Goal: Task Accomplishment & Management: Use online tool/utility

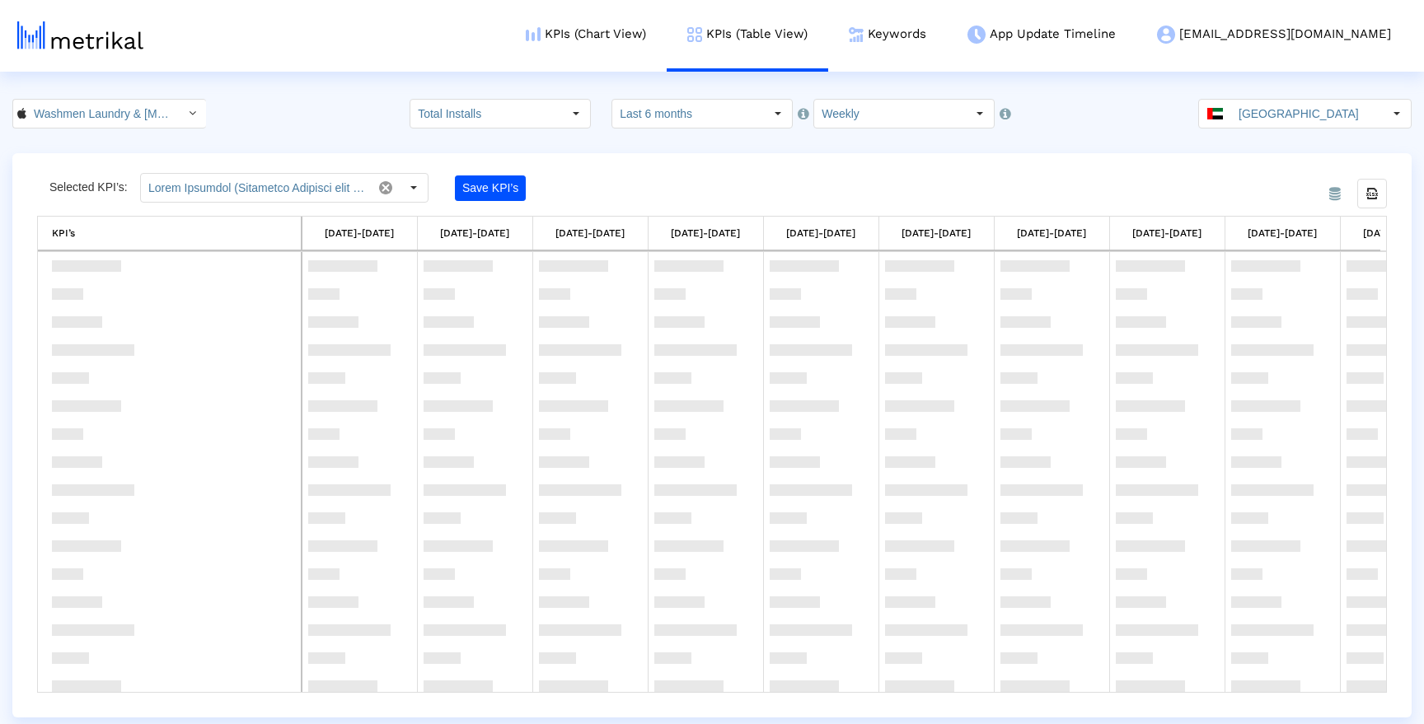
scroll to position [1893, 0]
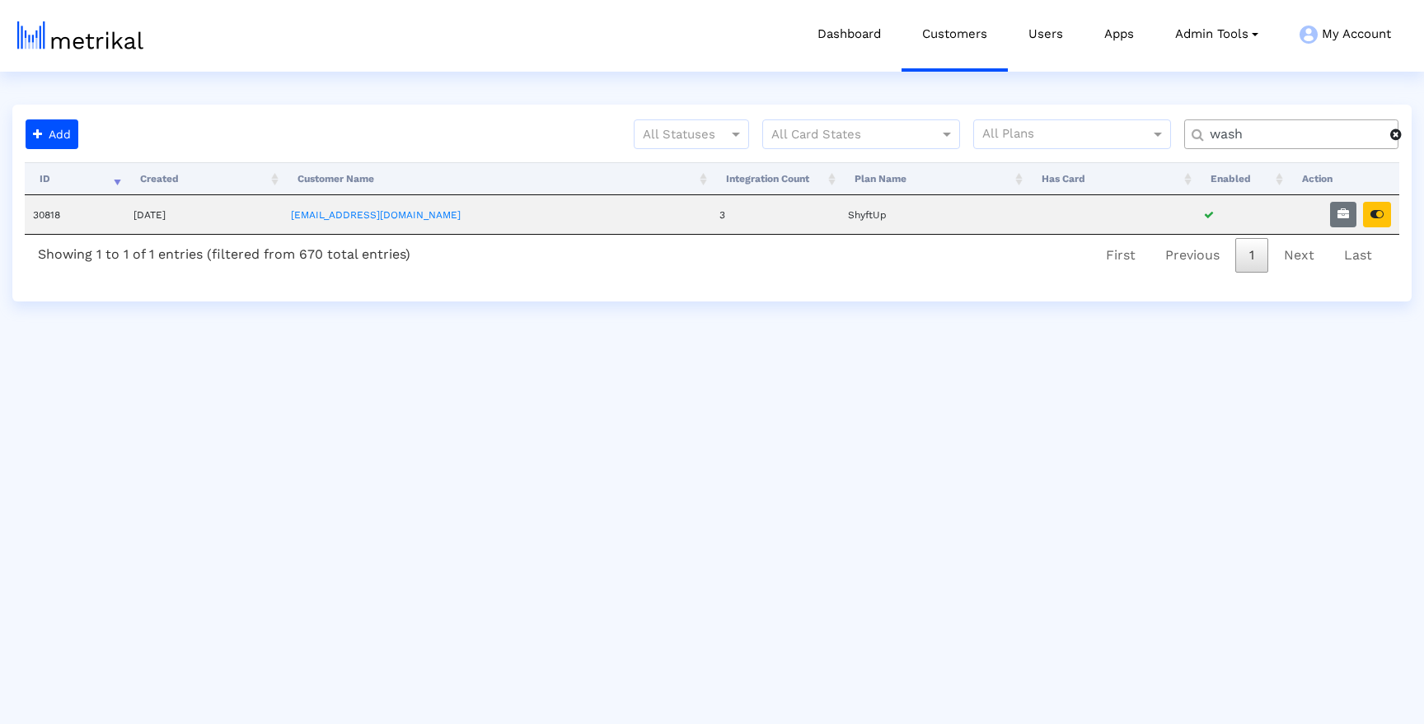
click at [1245, 124] on div "wash" at bounding box center [1291, 134] width 214 height 30
click at [1245, 137] on input "wash" at bounding box center [1294, 134] width 192 height 17
type input "weat"
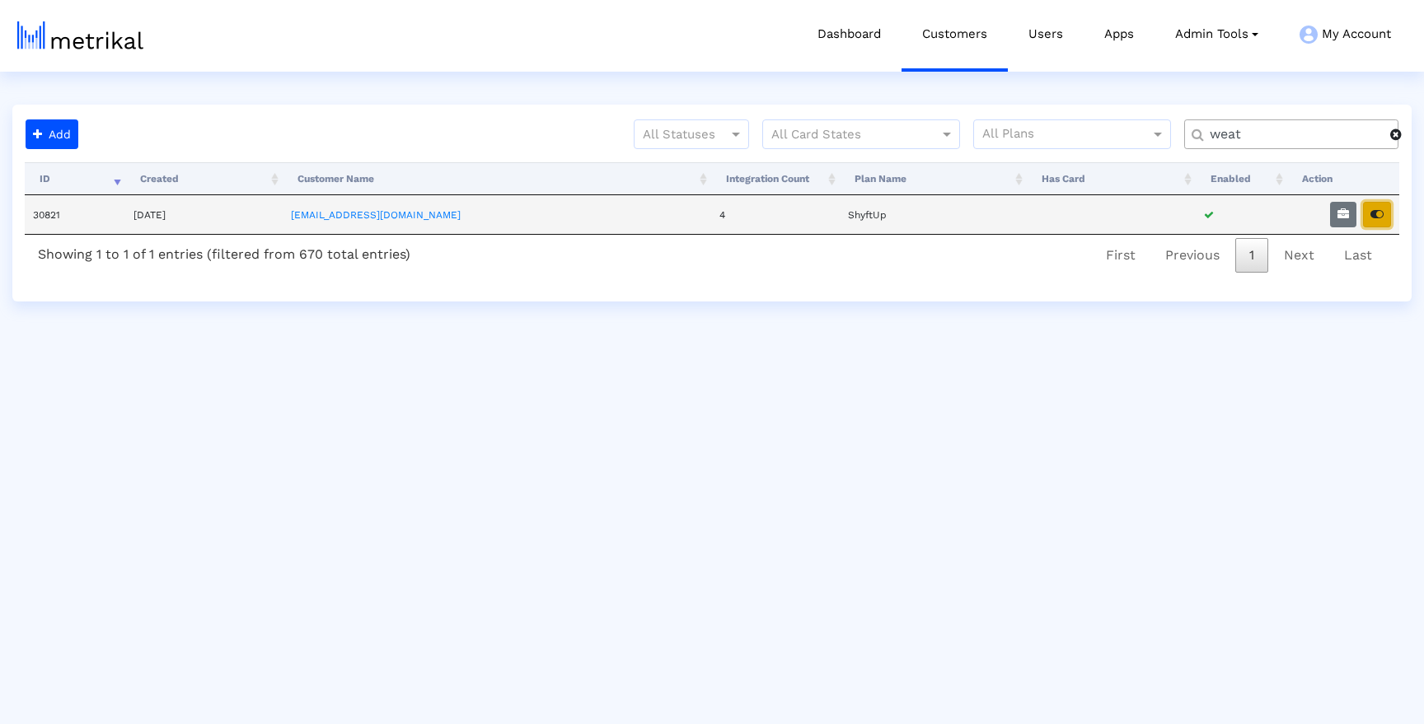
click at [1369, 212] on button "button" at bounding box center [1377, 215] width 28 height 26
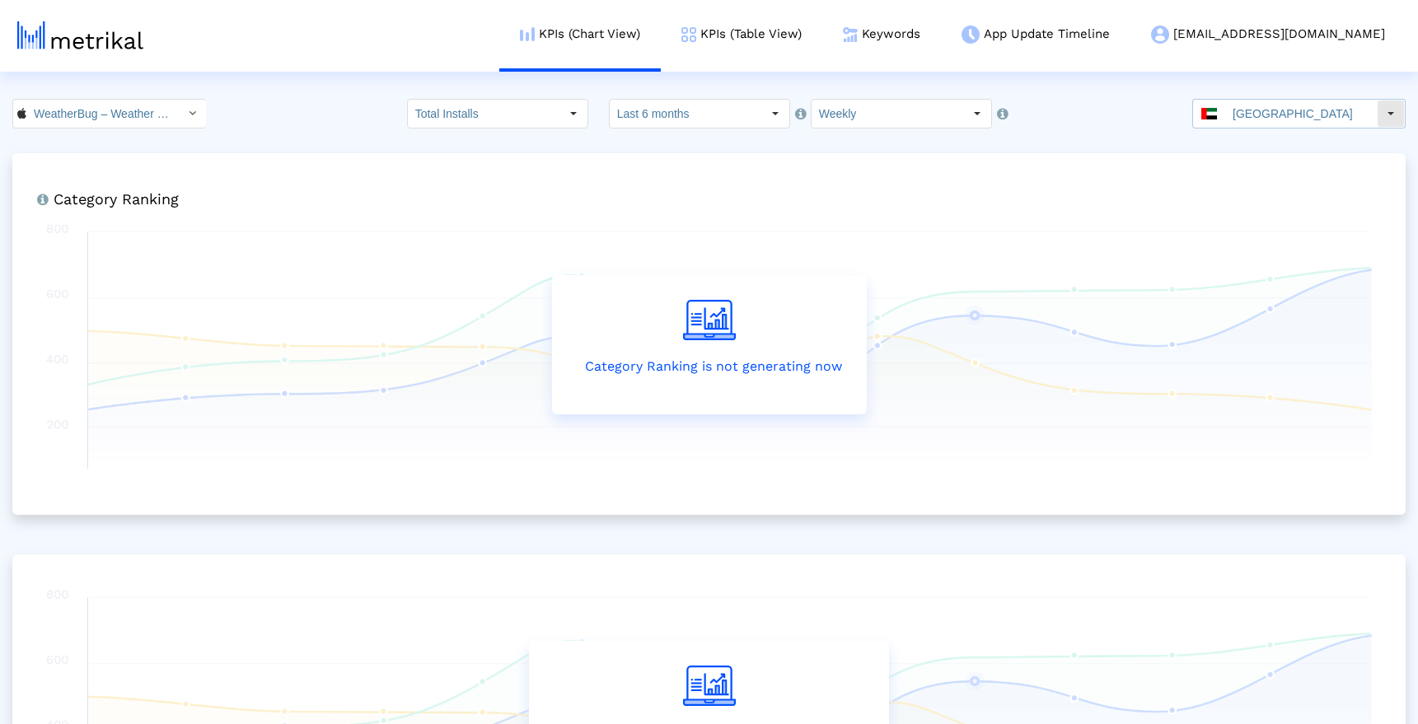
click at [1373, 124] on input "[GEOGRAPHIC_DATA]" at bounding box center [1301, 114] width 152 height 28
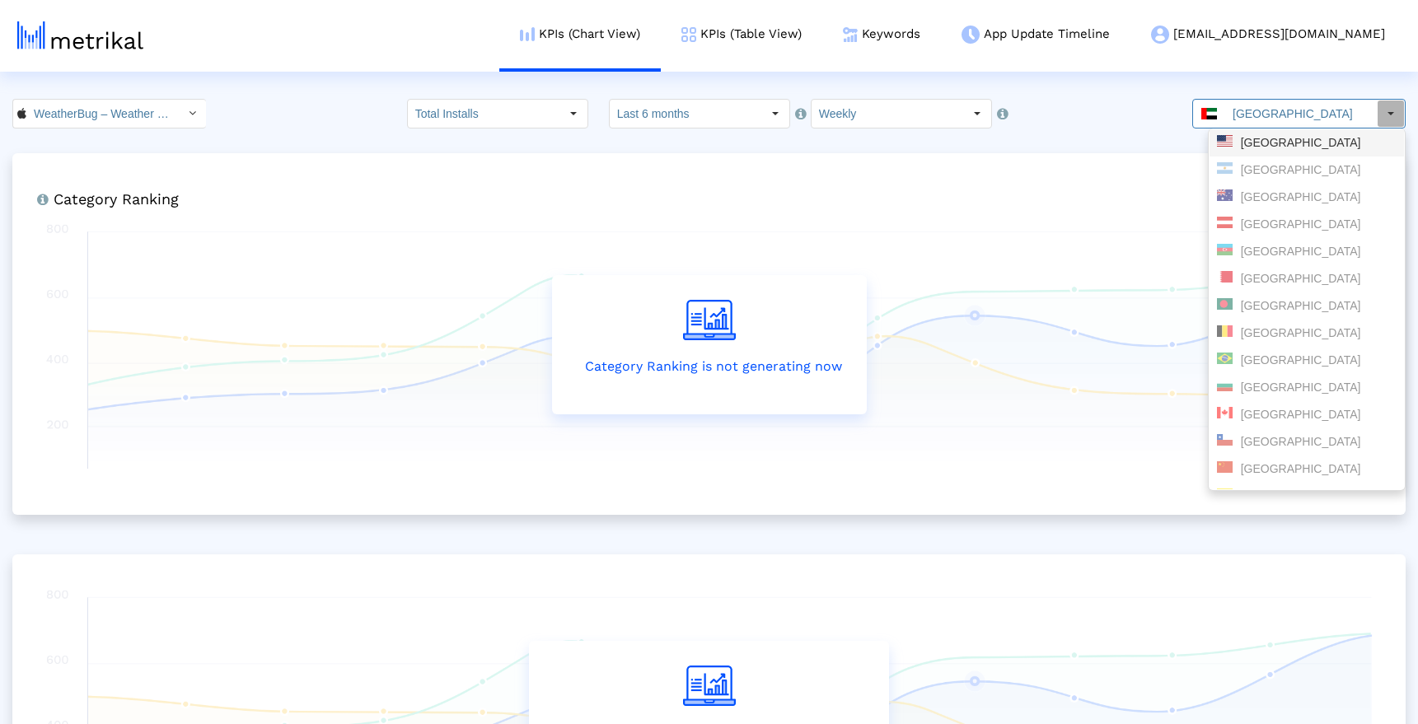
click at [1291, 143] on div "[GEOGRAPHIC_DATA]" at bounding box center [1307, 143] width 180 height 16
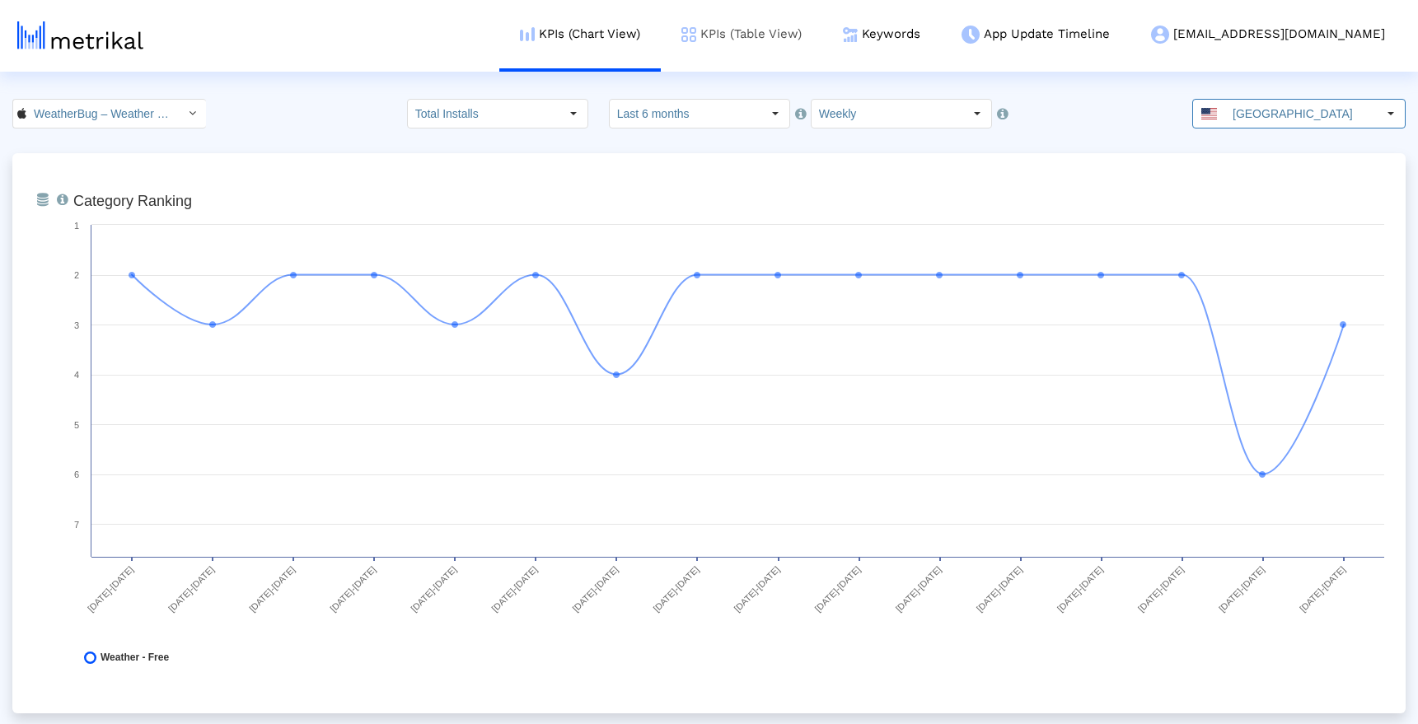
click at [793, 31] on link "KPIs (Table View)" at bounding box center [741, 34] width 161 height 68
click at [789, 35] on link "KPIs (Table View)" at bounding box center [746, 34] width 161 height 68
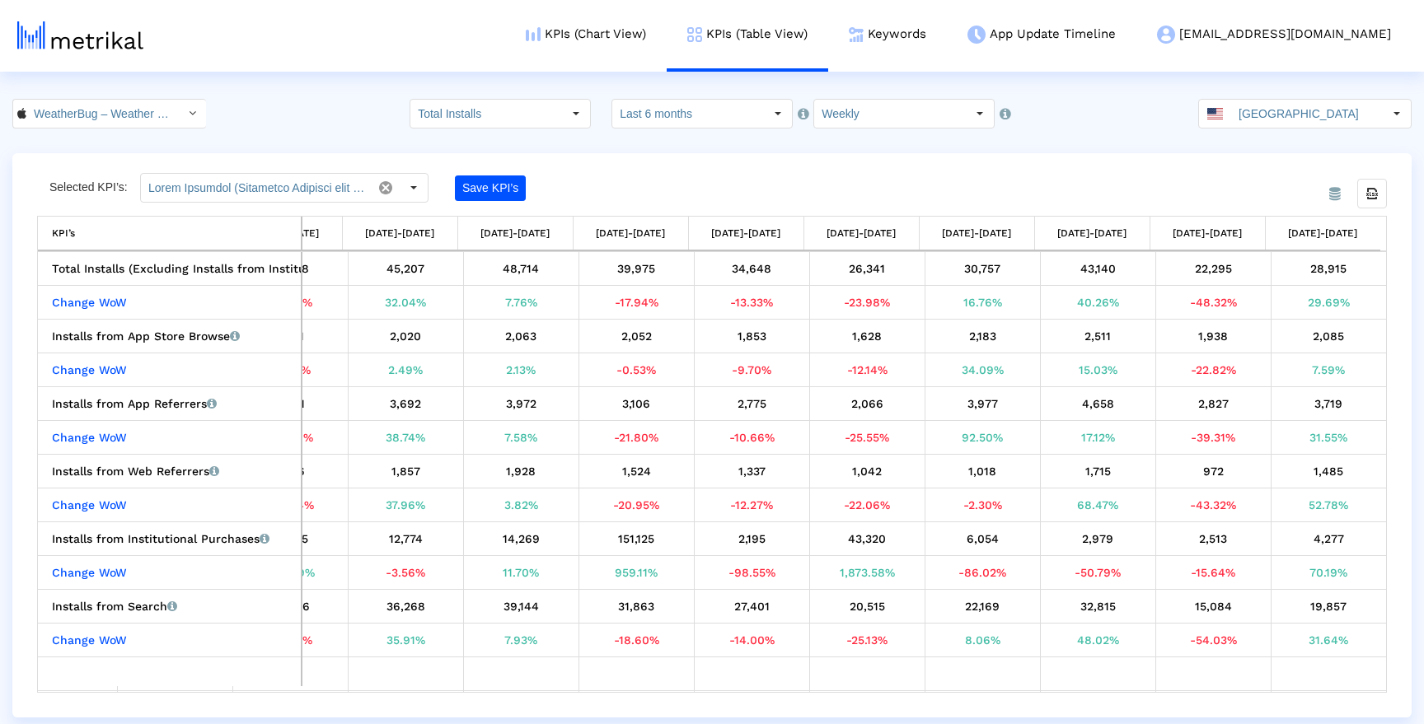
drag, startPoint x: 1387, startPoint y: 274, endPoint x: 1388, endPoint y: 284, distance: 10.8
click at [1388, 284] on div "From Database Selected KPI’s: Save KPI’s Export all data KPI’s KPI’s [DATE]-[DA…" at bounding box center [711, 435] width 1399 height 564
drag, startPoint x: 1385, startPoint y: 283, endPoint x: 1383, endPoint y: 301, distance: 18.2
click at [1384, 302] on div "Total Installs (Excluding Installs from Institutional Purchases) Total installs…" at bounding box center [712, 472] width 1348 height 440
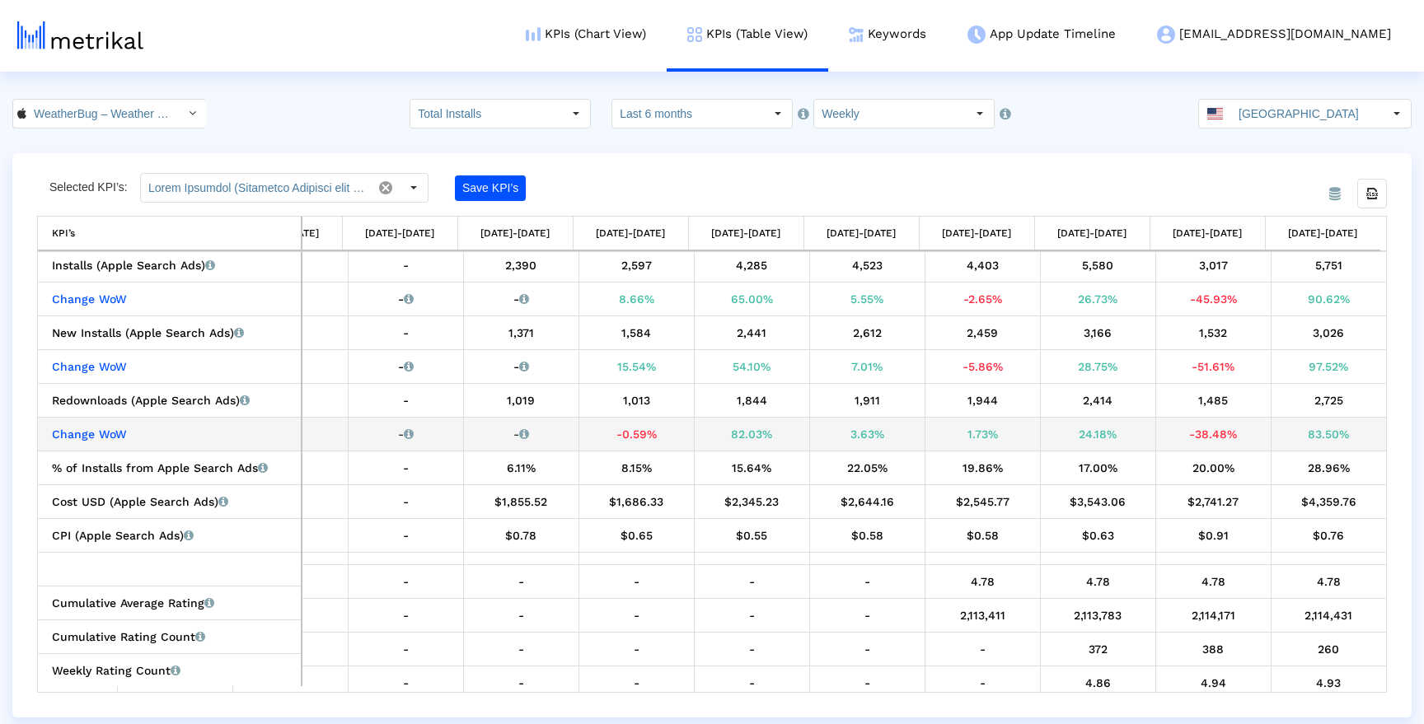
scroll to position [543, 0]
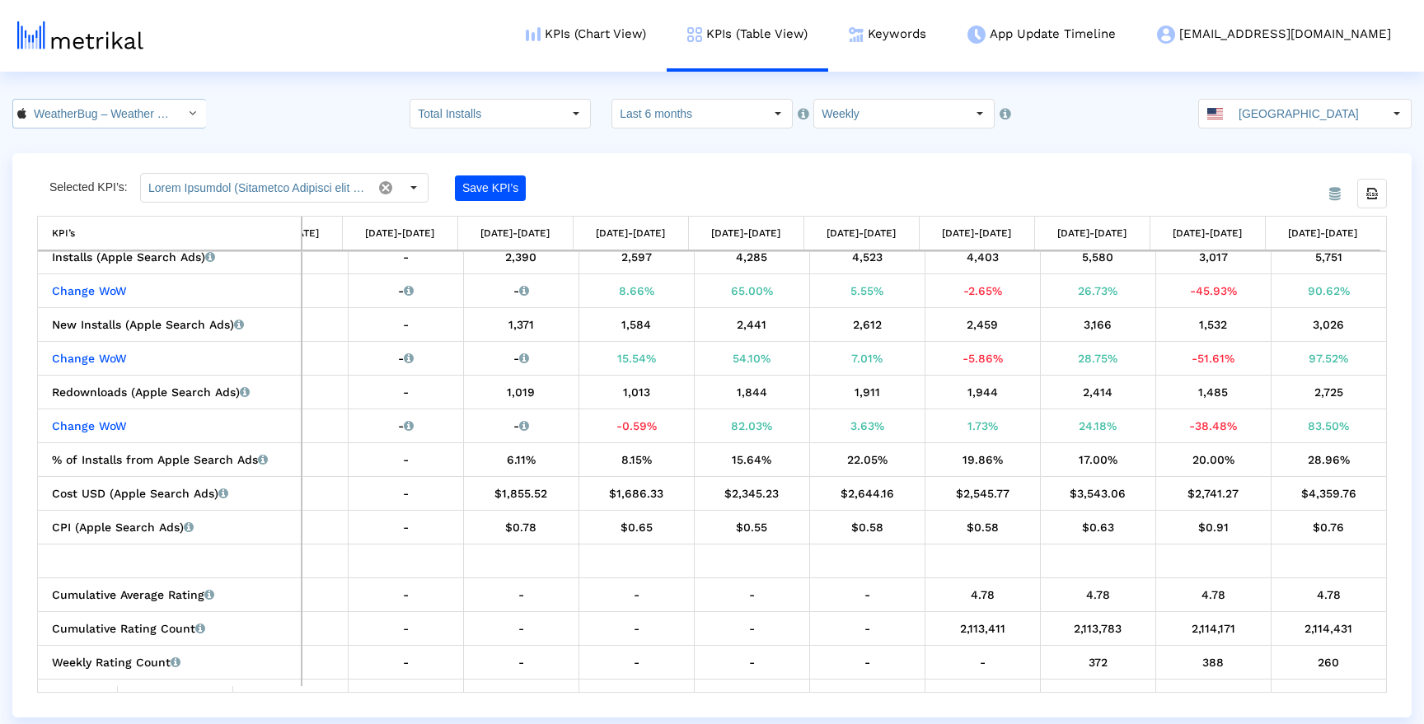
click at [136, 120] on input "WeatherBug – Weather Forecast < 281940292 >" at bounding box center [100, 114] width 148 height 28
click at [110, 167] on div "Weather Radar by WeatherBug <[DOMAIN_NAME]>" at bounding box center [101, 170] width 160 height 16
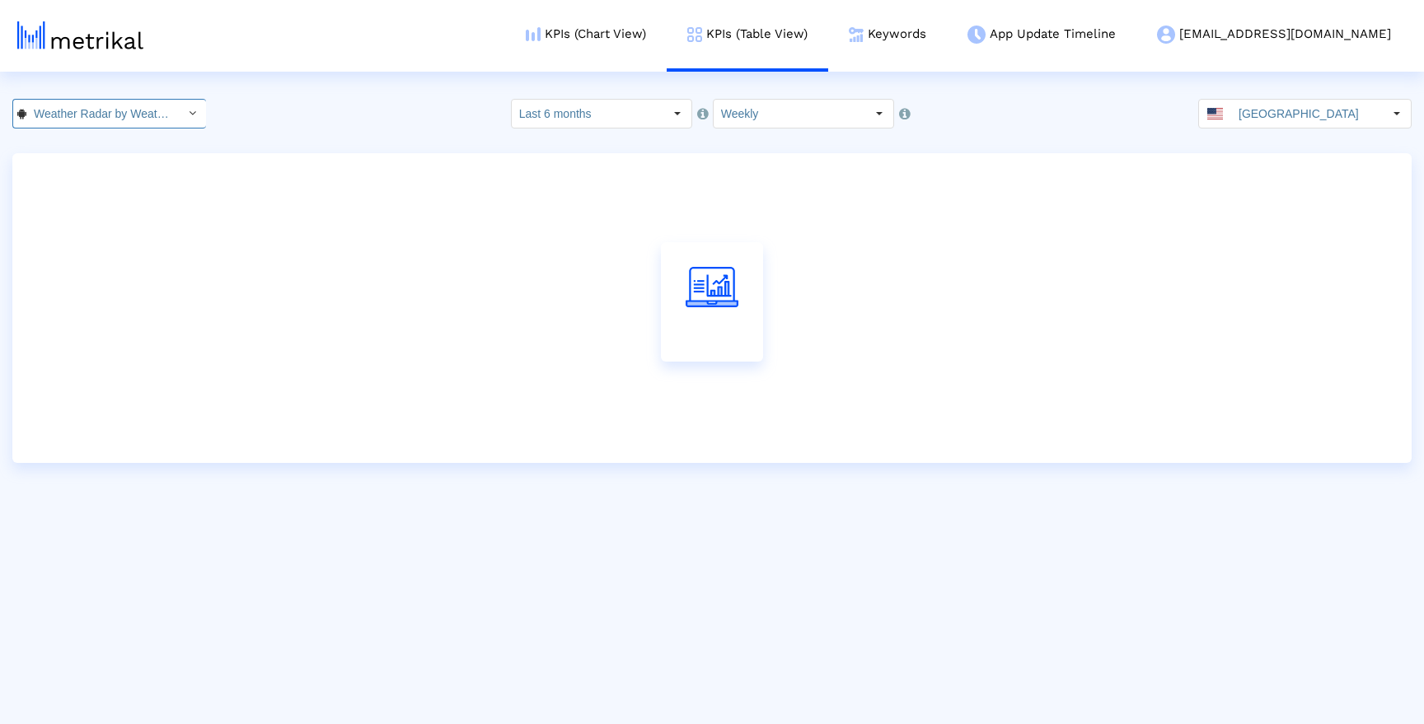
scroll to position [0, 147]
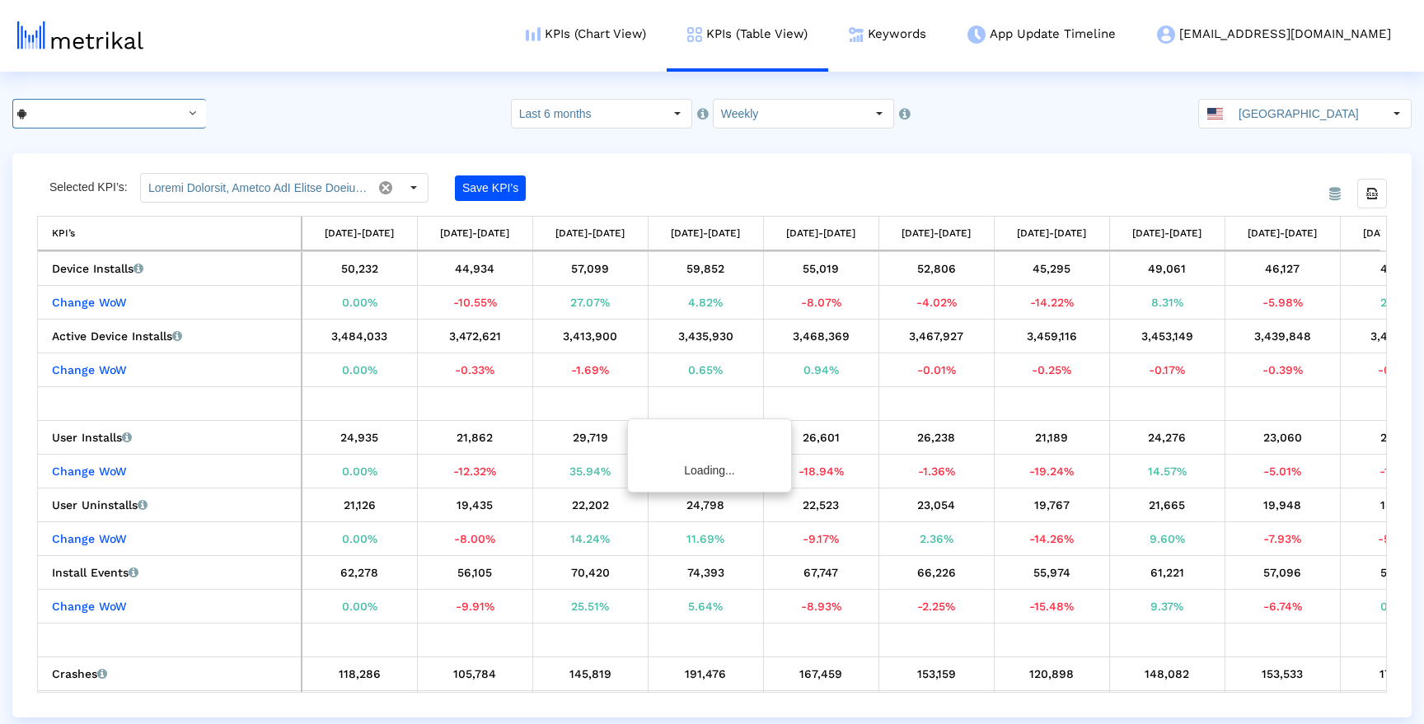
click at [106, 116] on input "Weather Radar by WeatherBug < [DOMAIN_NAME] >" at bounding box center [100, 114] width 148 height 28
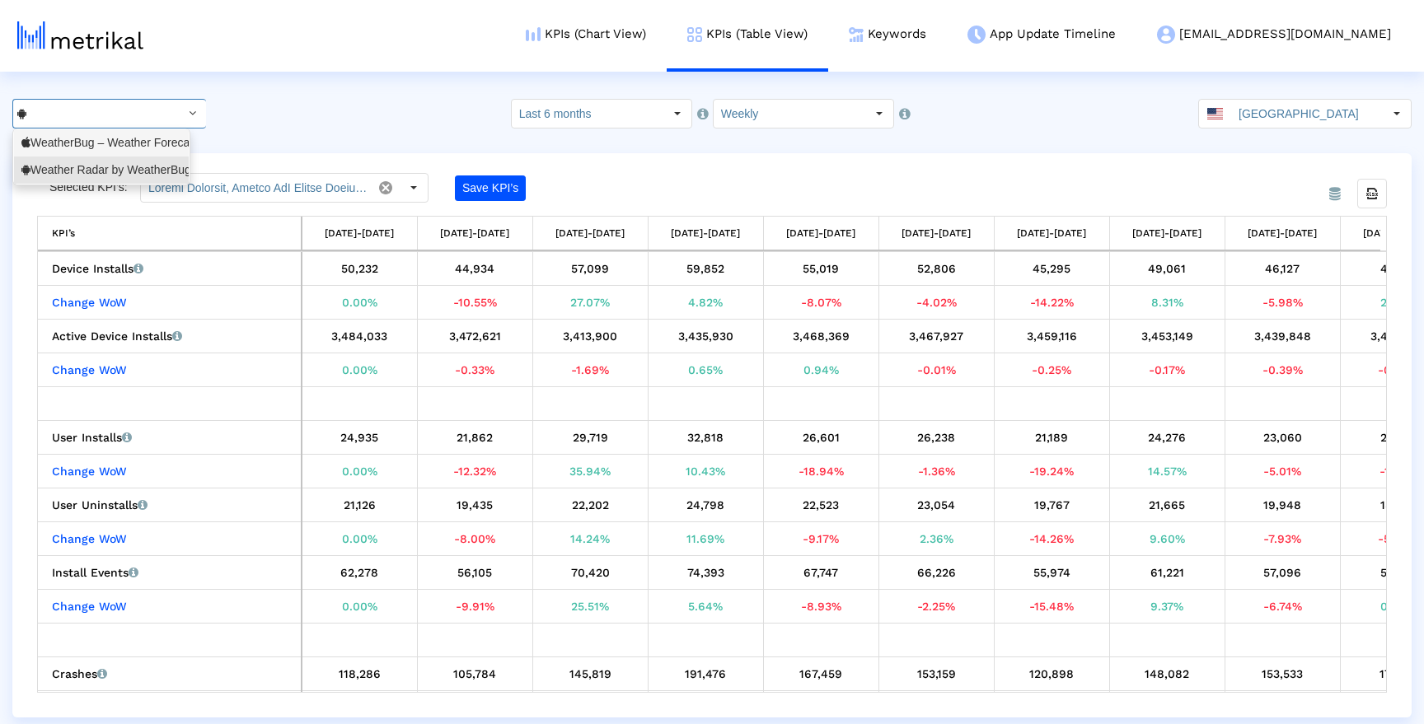
click at [93, 147] on div "WeatherBug – Weather Forecast <281940292>" at bounding box center [101, 143] width 160 height 16
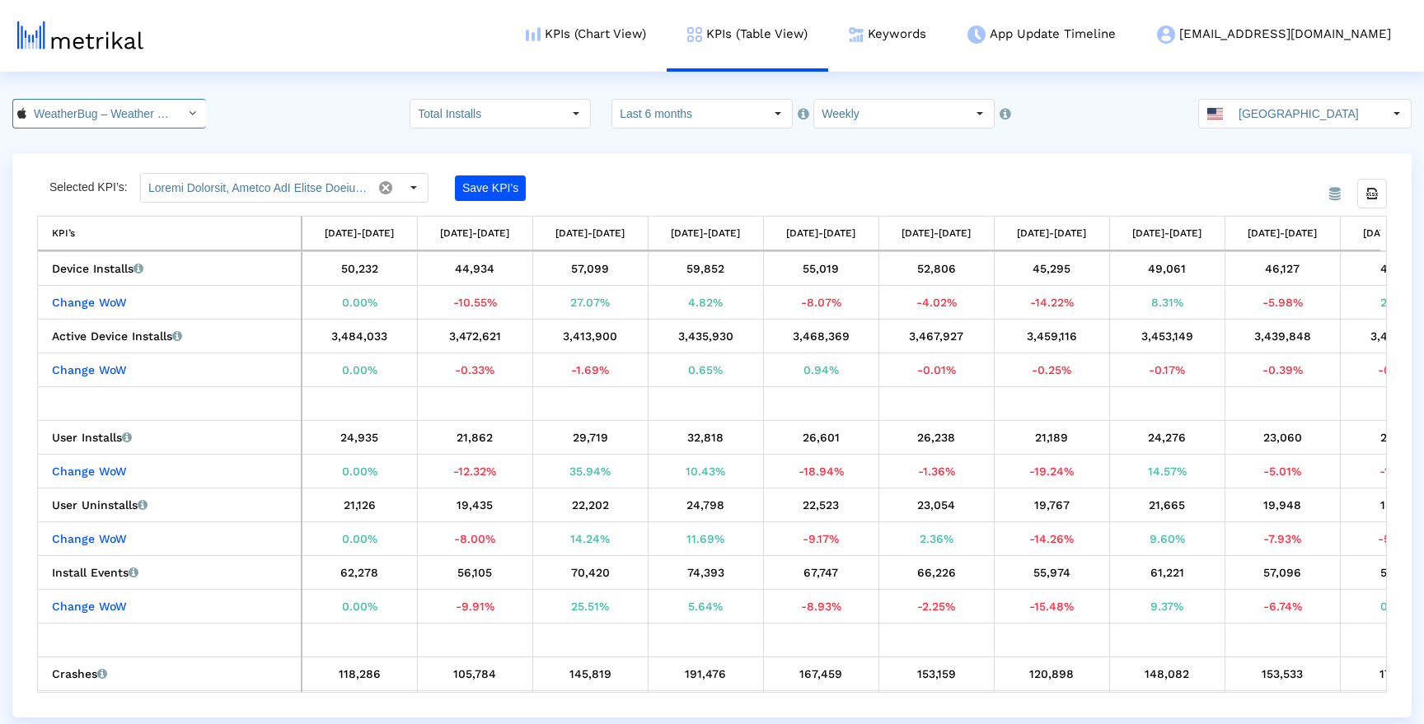
scroll to position [0, 124]
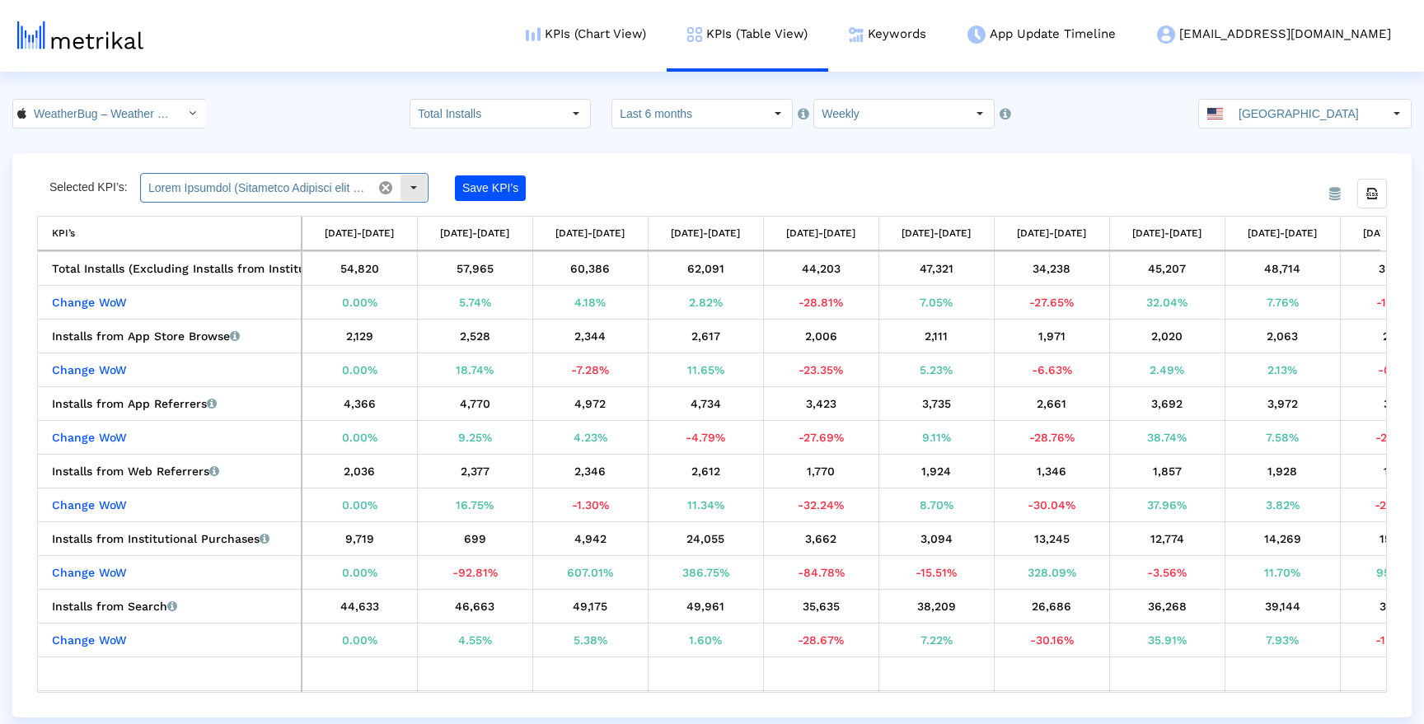
click at [405, 187] on div "Select" at bounding box center [413, 188] width 26 height 26
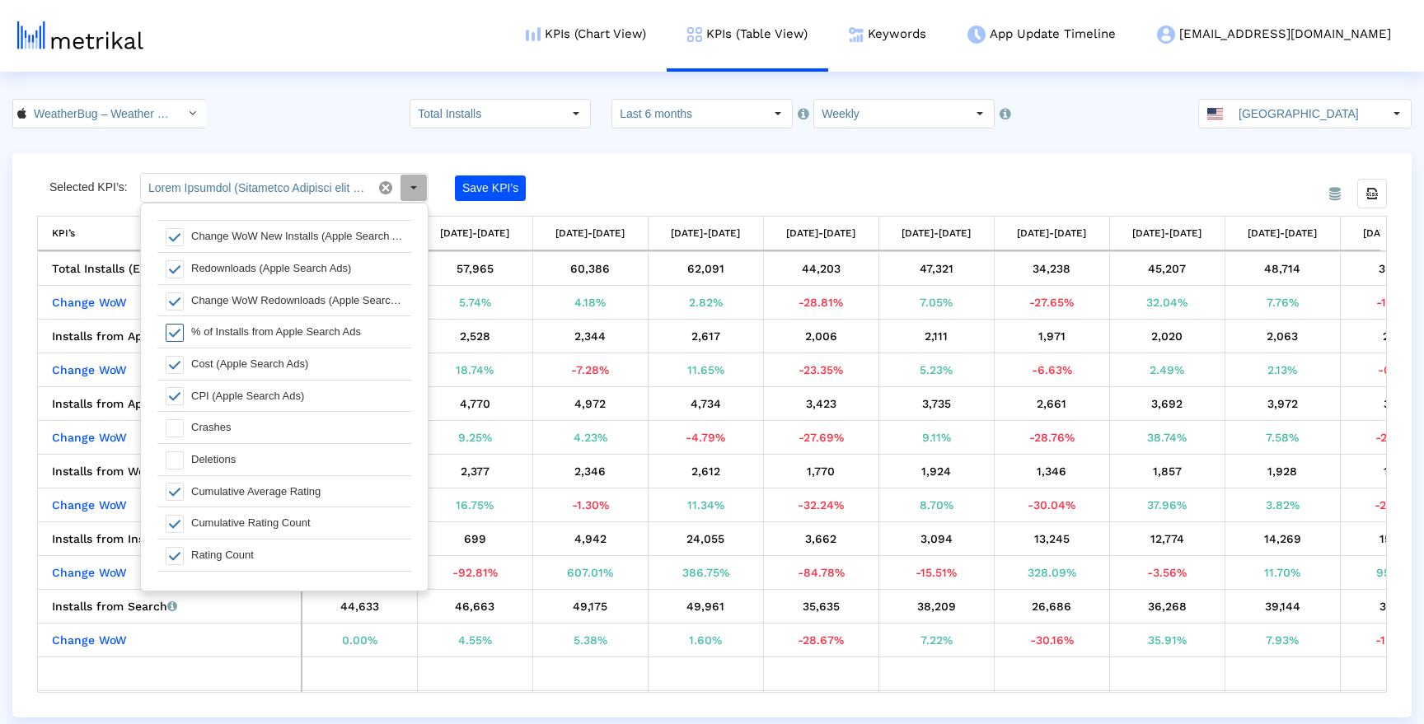
scroll to position [671, 0]
click at [181, 433] on span at bounding box center [175, 427] width 18 height 18
click at [175, 455] on span at bounding box center [175, 459] width 18 height 18
type input "Total Installs (Excluding Installs from Institutional Purchases), Change WoW To…"
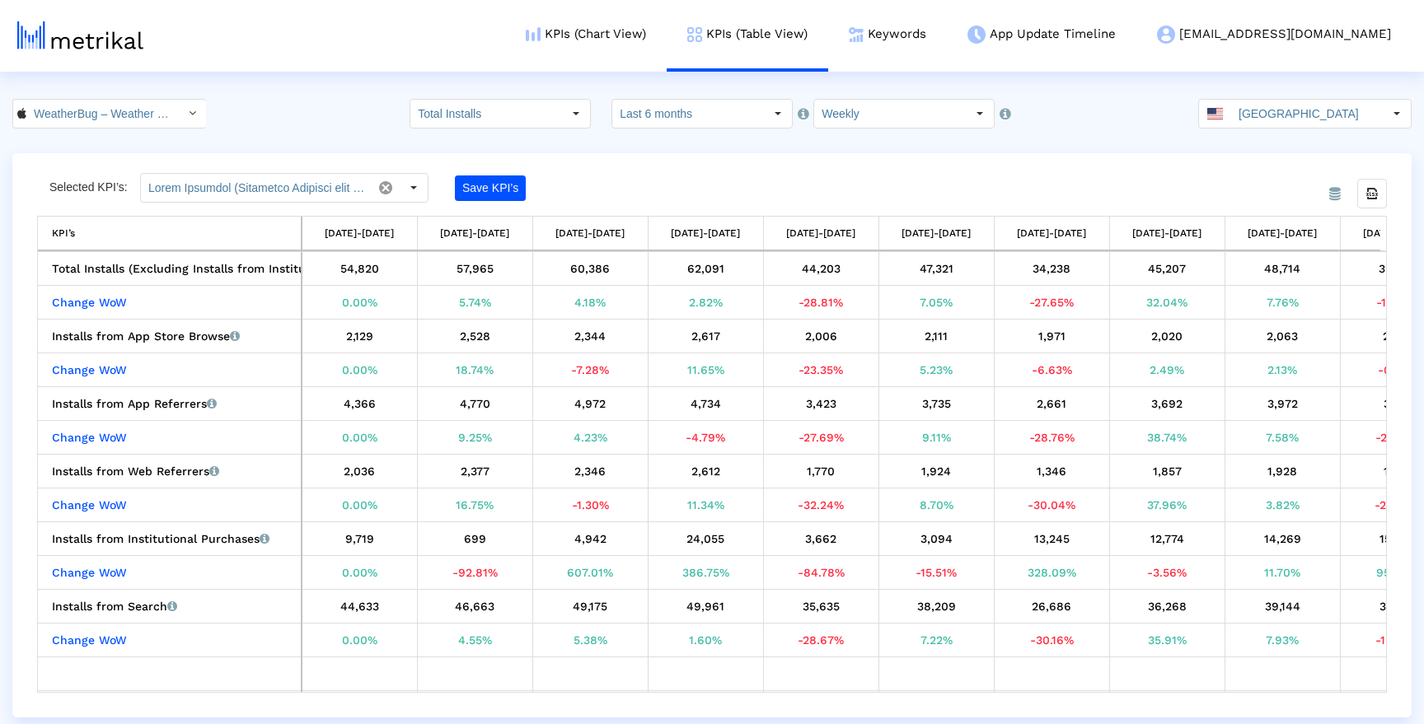
click at [589, 187] on div "Save KPI’s" at bounding box center [578, 188] width 247 height 30
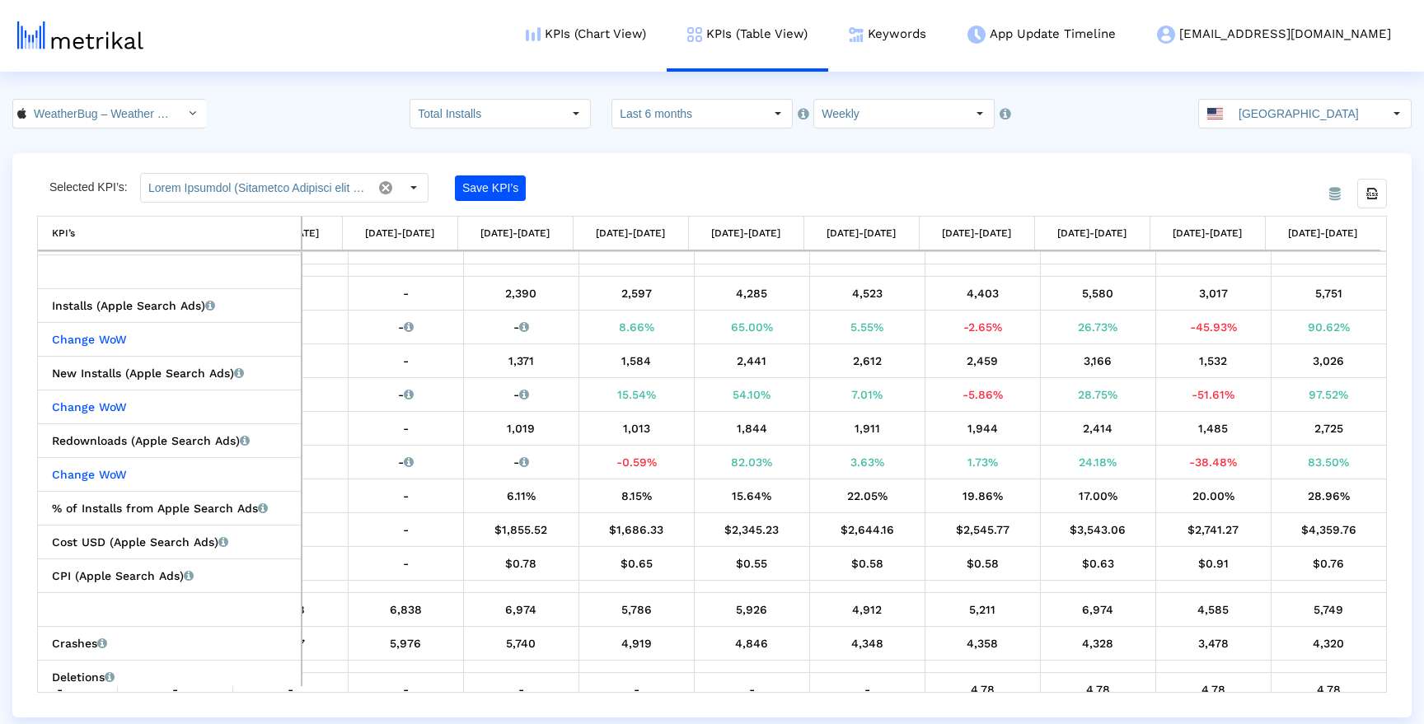
scroll to position [517, 767]
